Goal: Find specific page/section: Find specific page/section

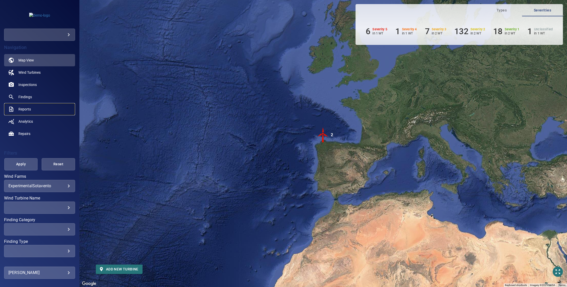
click at [30, 108] on span "Reports" at bounding box center [24, 109] width 13 height 5
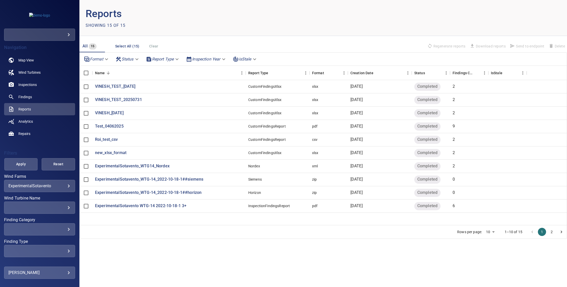
click at [61, 39] on div "​" at bounding box center [39, 35] width 71 height 12
click at [59, 35] on body "**********" at bounding box center [283, 143] width 567 height 287
click at [81, 35] on link "testcompanyemma" at bounding box center [105, 34] width 62 height 9
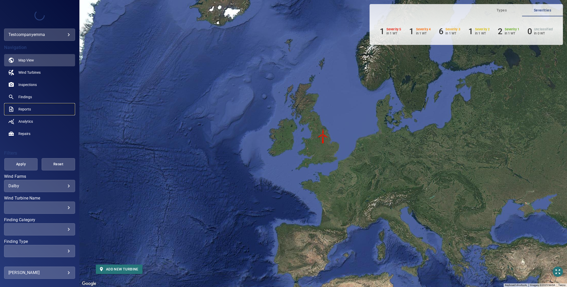
click at [22, 107] on span "Reports" at bounding box center [24, 109] width 13 height 5
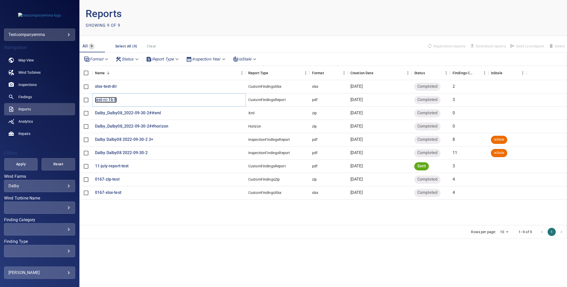
click at [105, 100] on p "test-rc-16-8" at bounding box center [106, 100] width 22 height 6
